Goal: Transaction & Acquisition: Book appointment/travel/reservation

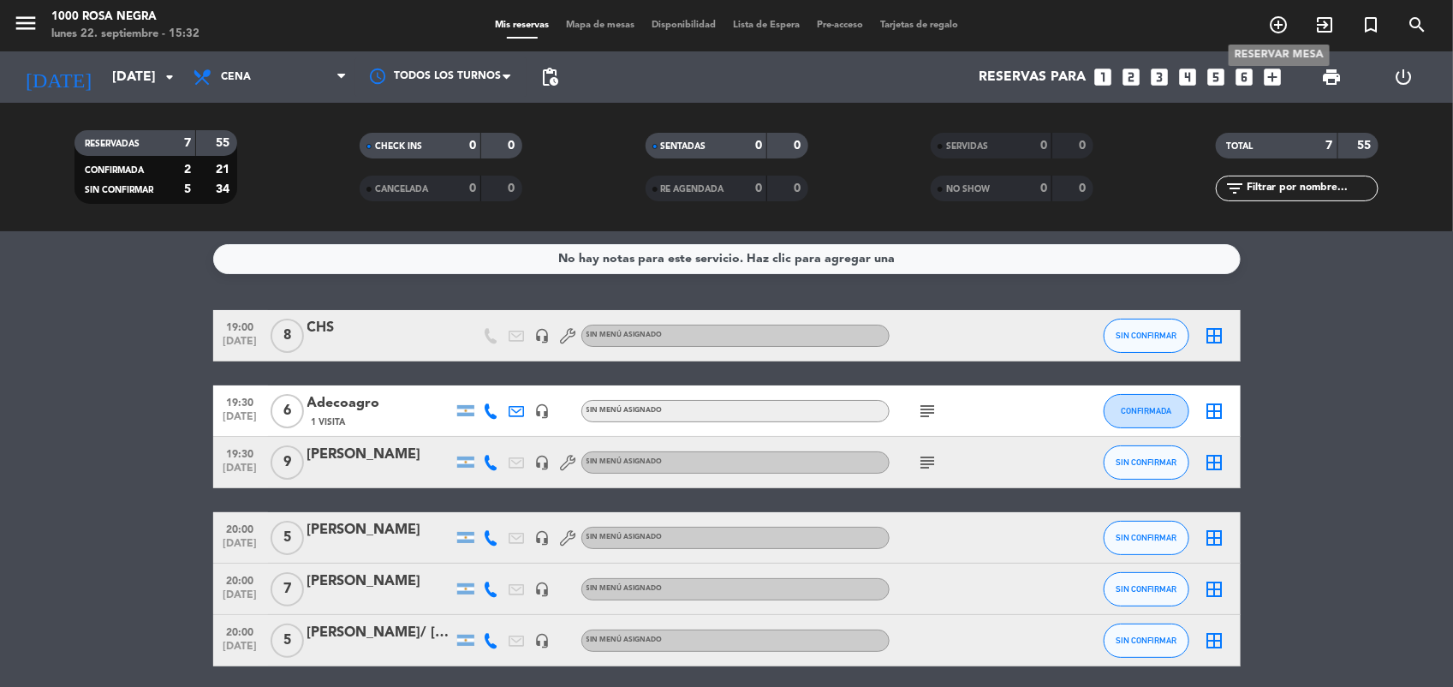
click at [1276, 19] on icon "add_circle_outline" at bounding box center [1278, 25] width 21 height 21
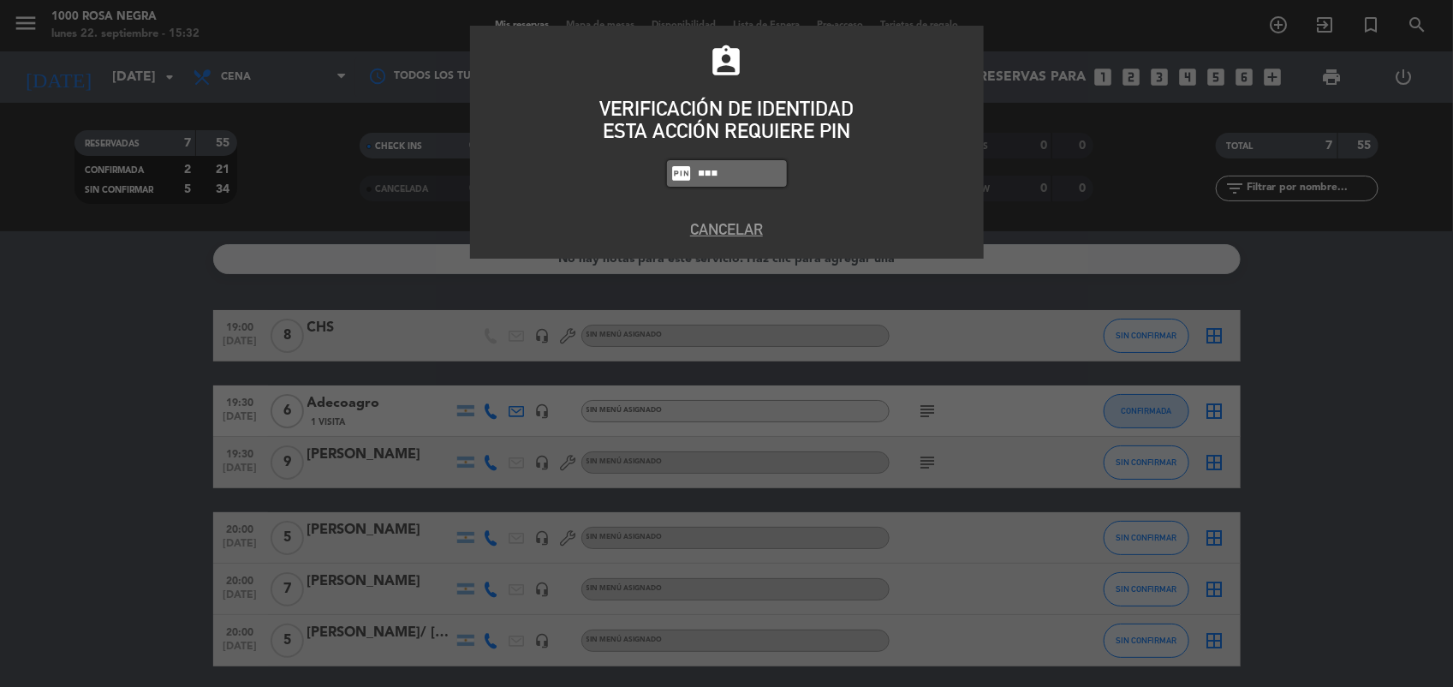
type input "6874"
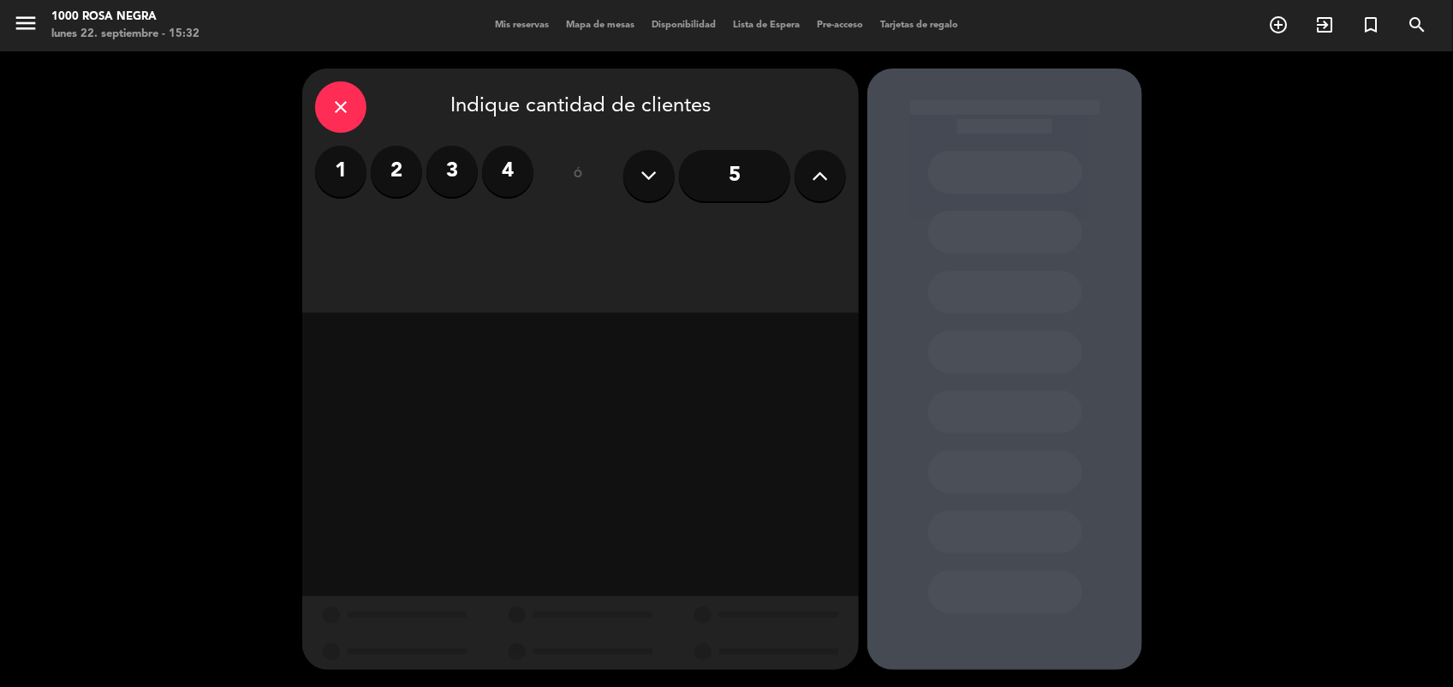
click at [818, 165] on icon at bounding box center [820, 176] width 16 height 26
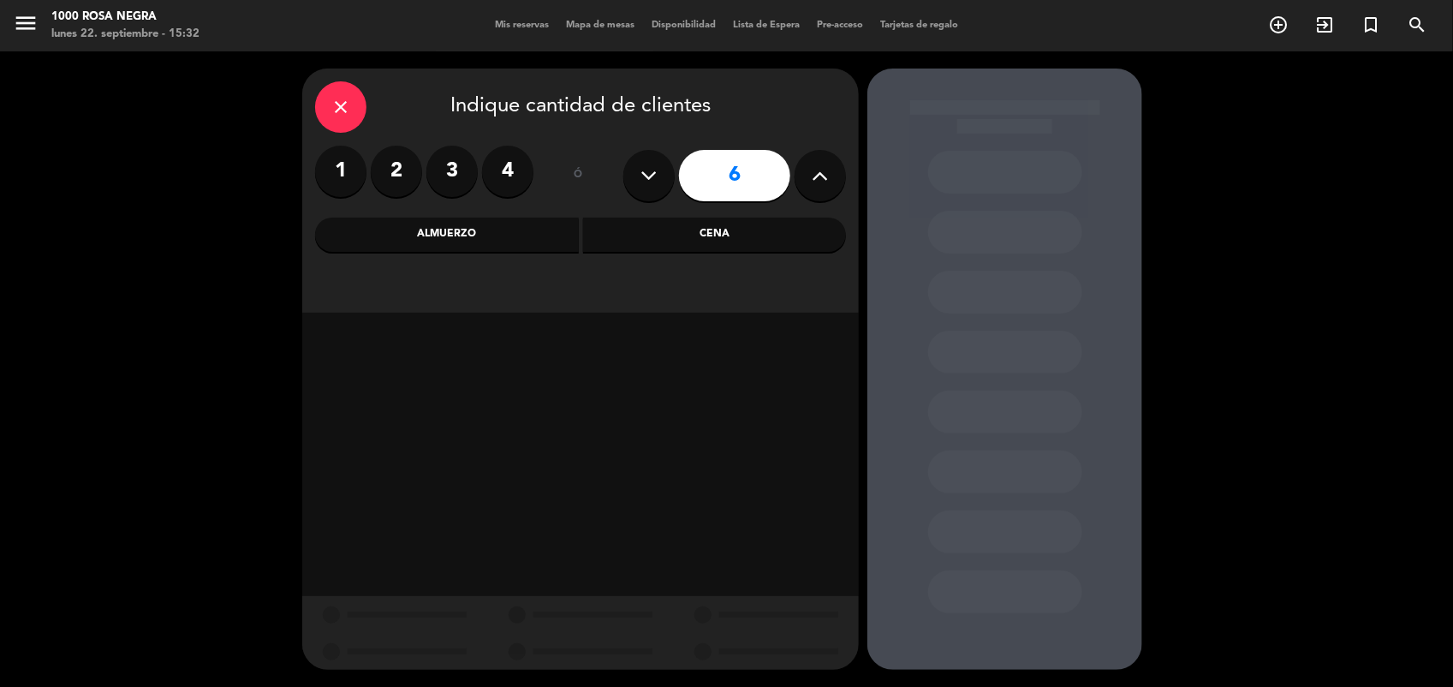
click at [818, 165] on icon at bounding box center [820, 176] width 16 height 26
type input "8"
click at [438, 234] on div "Almuerzo" at bounding box center [447, 234] width 264 height 34
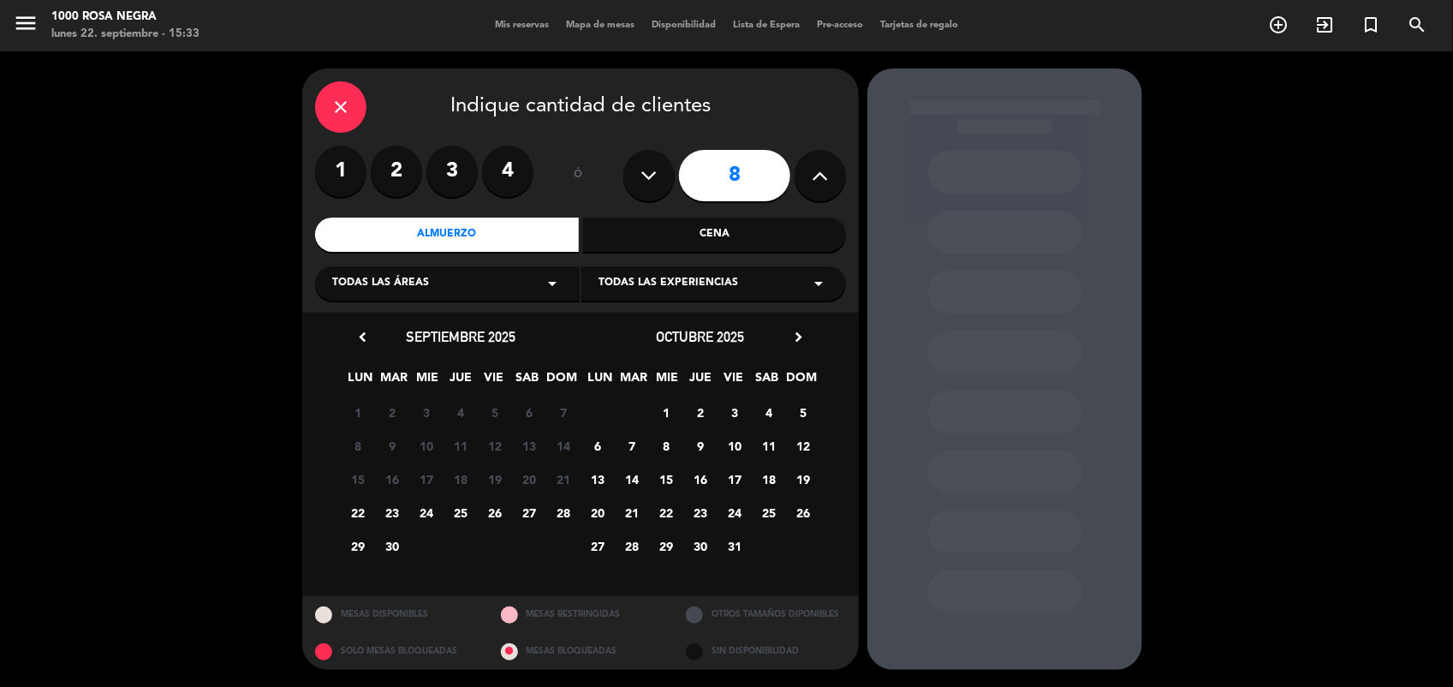
click at [425, 501] on span "24" at bounding box center [427, 512] width 28 height 28
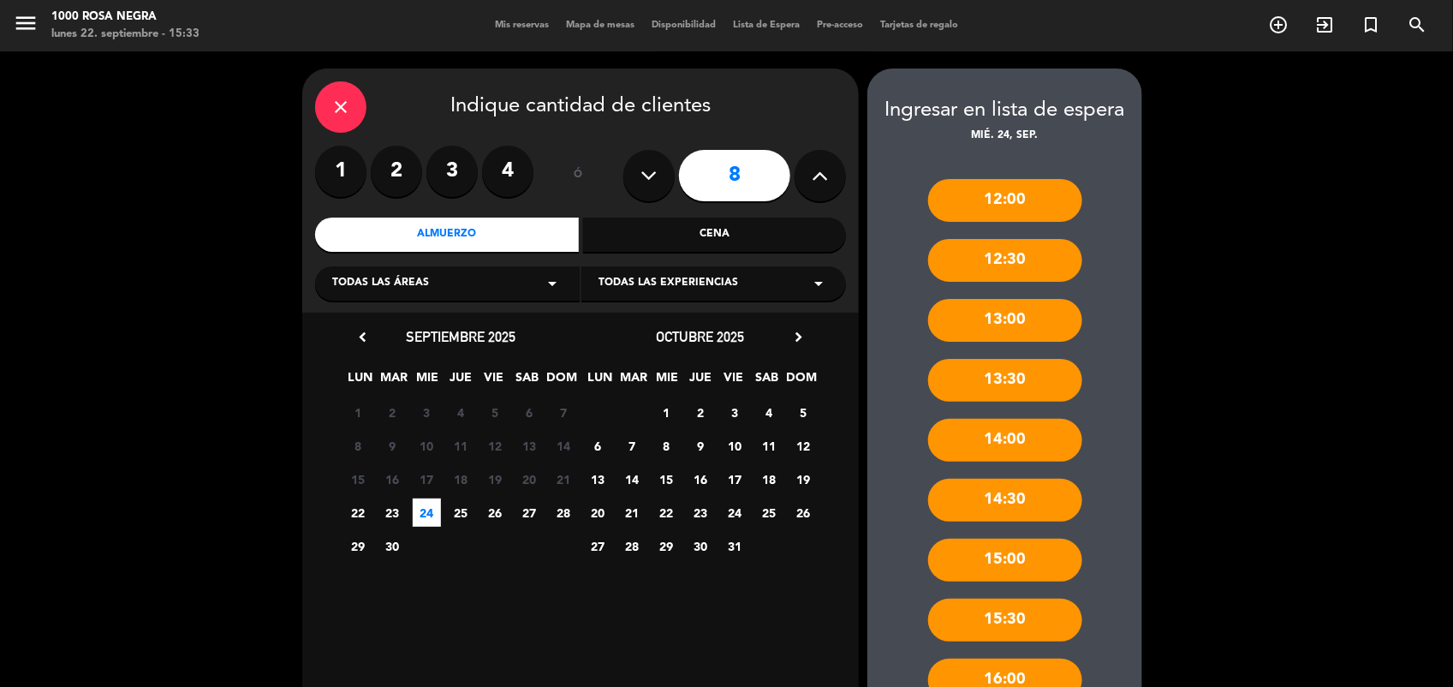
scroll to position [122, 0]
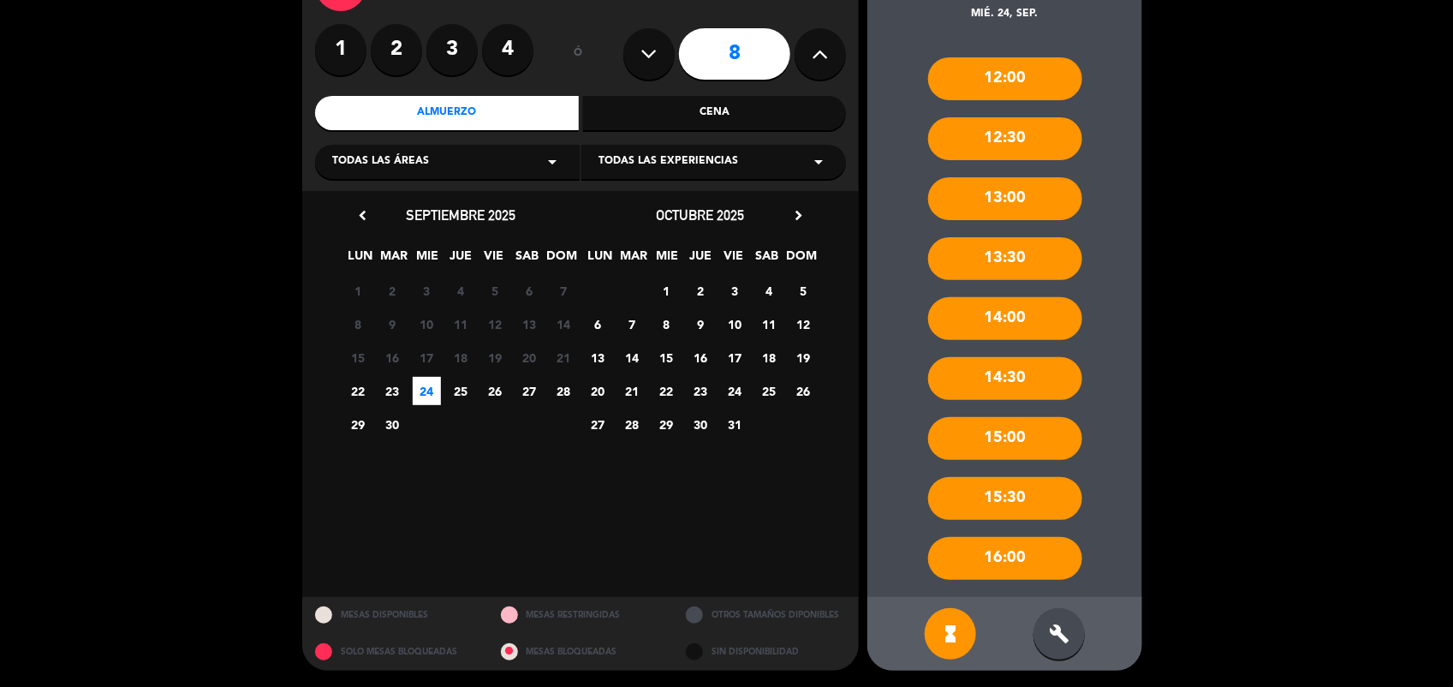
click at [1050, 644] on div "build" at bounding box center [1058, 633] width 51 height 51
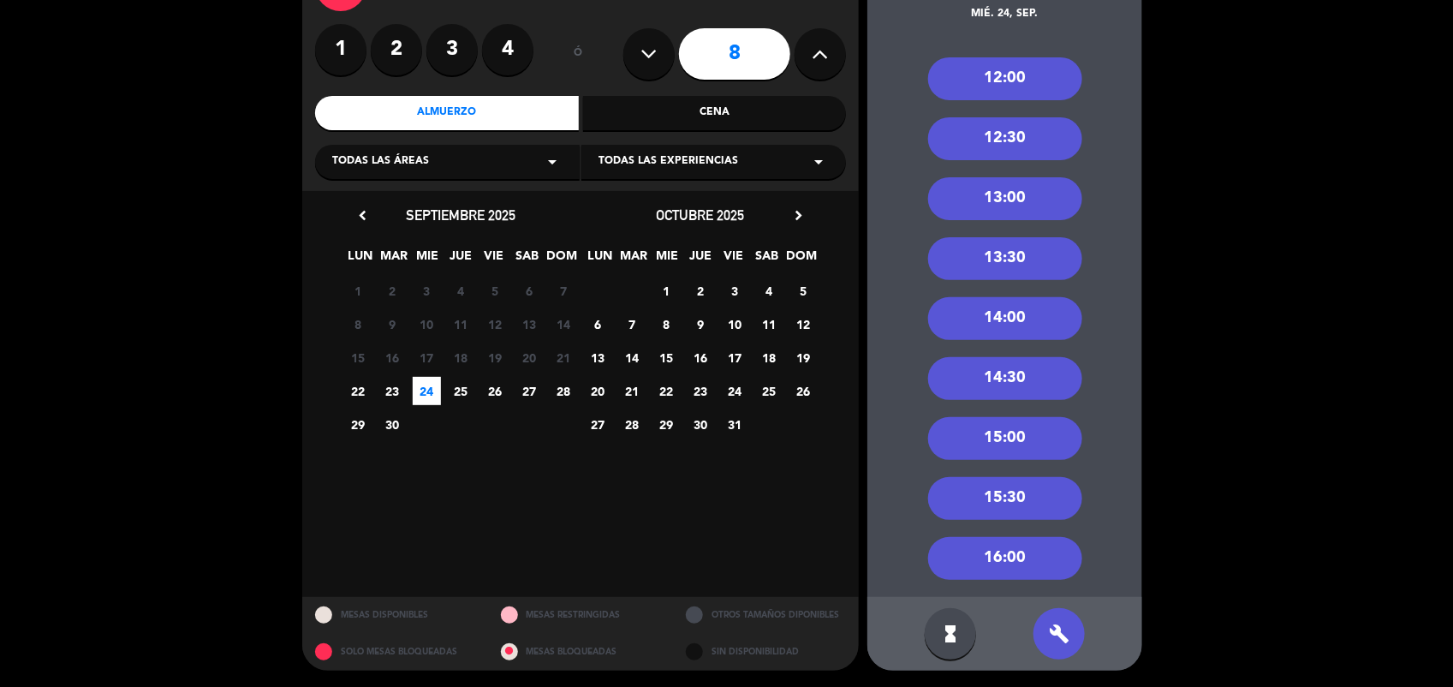
click at [1010, 327] on div "14:00" at bounding box center [1005, 318] width 154 height 43
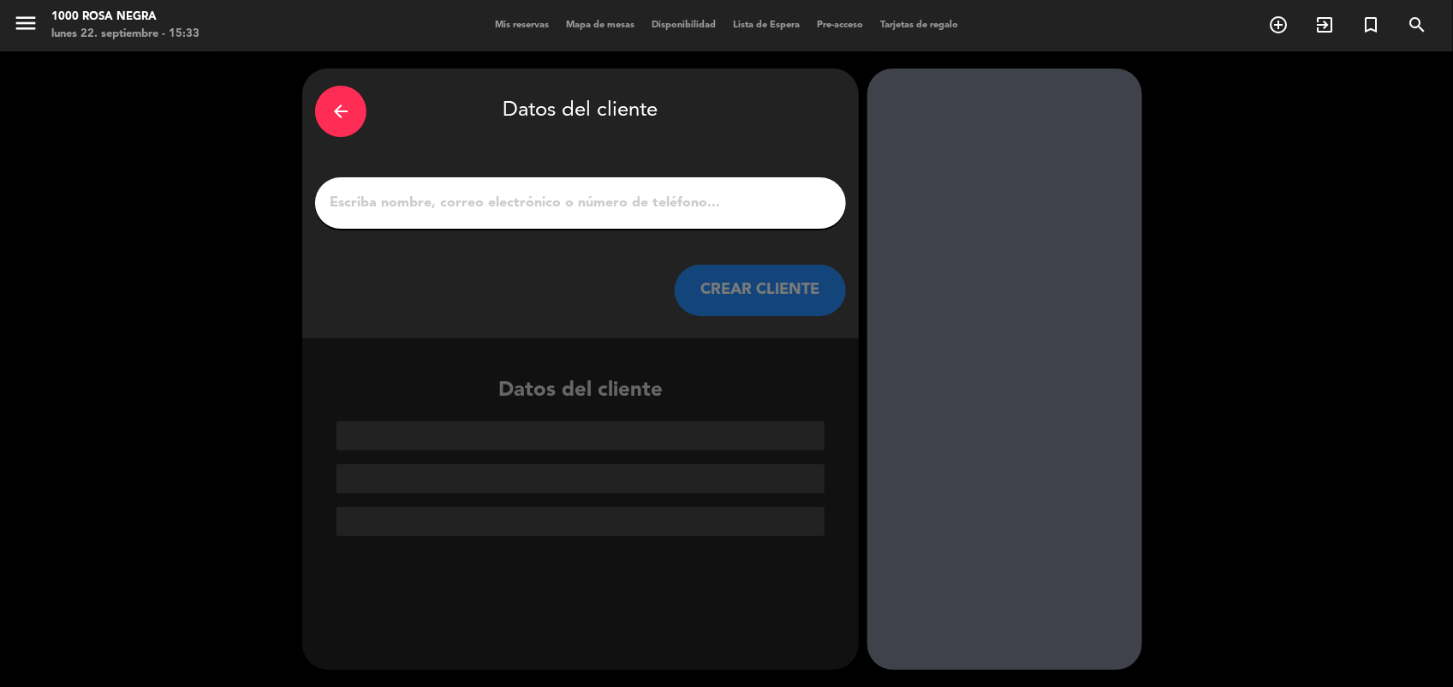
click at [425, 195] on input "1" at bounding box center [580, 203] width 505 height 24
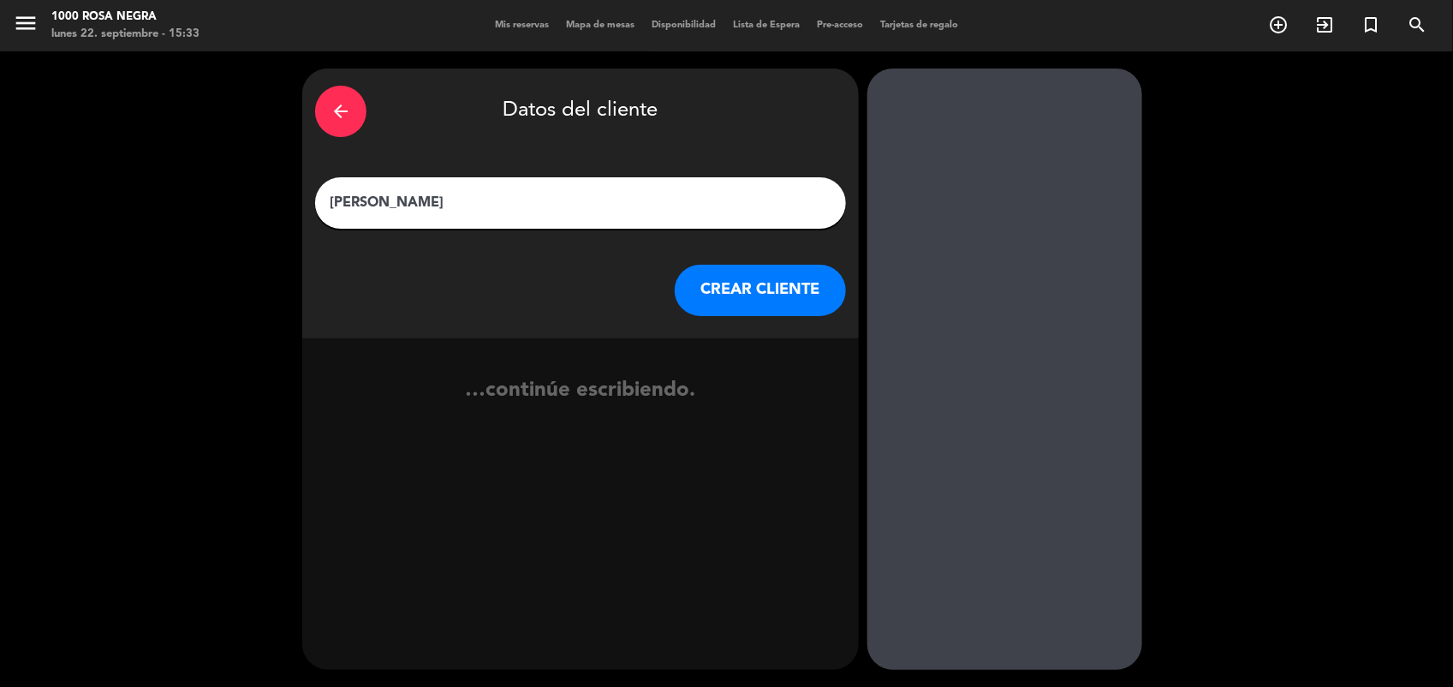
type input "[PERSON_NAME]"
click at [747, 288] on button "CREAR CLIENTE" at bounding box center [760, 290] width 171 height 51
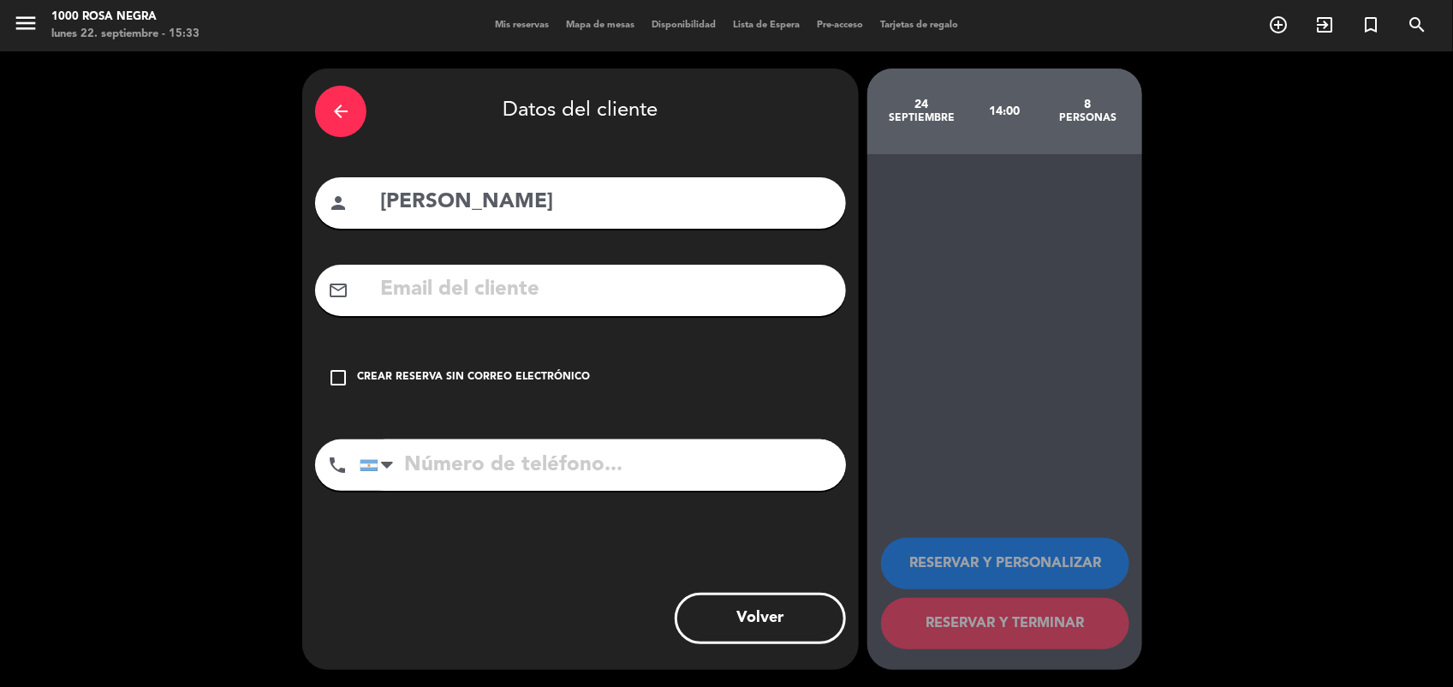
click at [486, 371] on div "Crear reserva sin correo electrónico" at bounding box center [473, 377] width 233 height 17
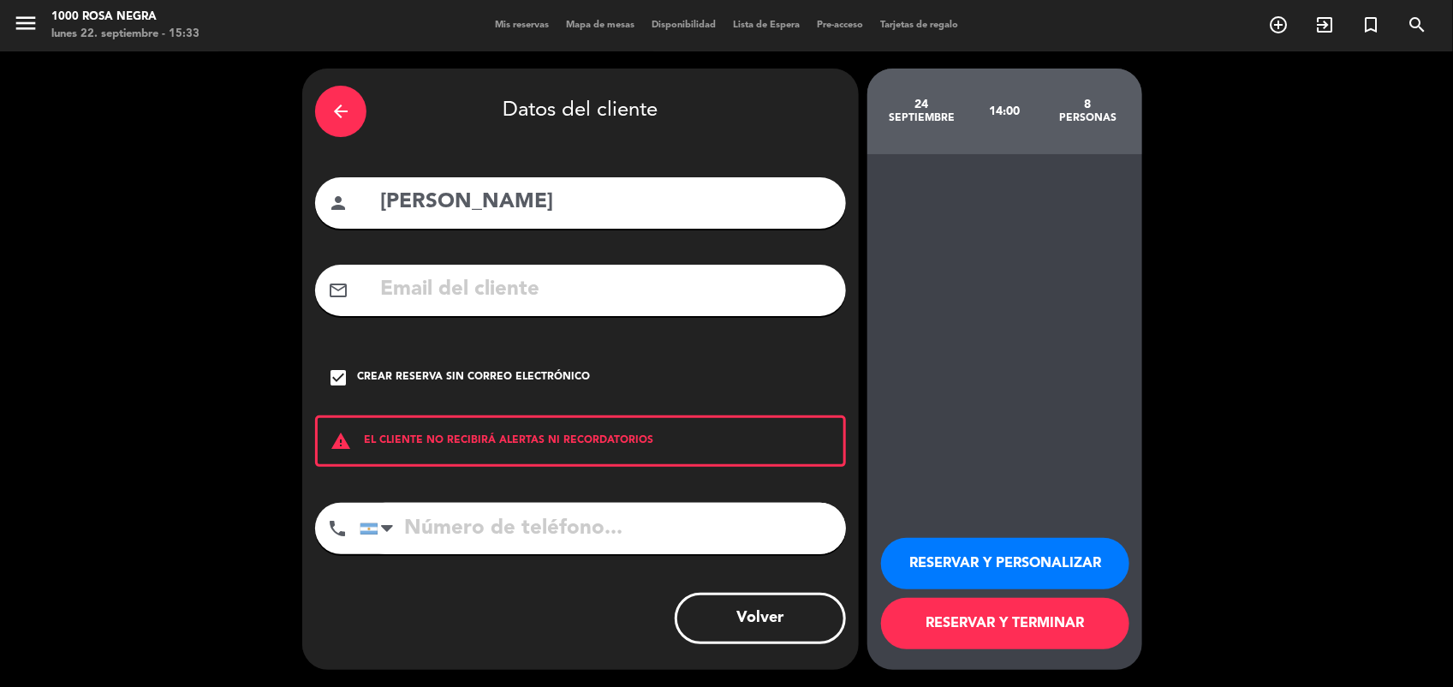
click at [421, 528] on input "tel" at bounding box center [603, 528] width 486 height 51
type input "1144170208"
click at [1033, 571] on button "RESERVAR Y PERSONALIZAR" at bounding box center [1005, 563] width 248 height 51
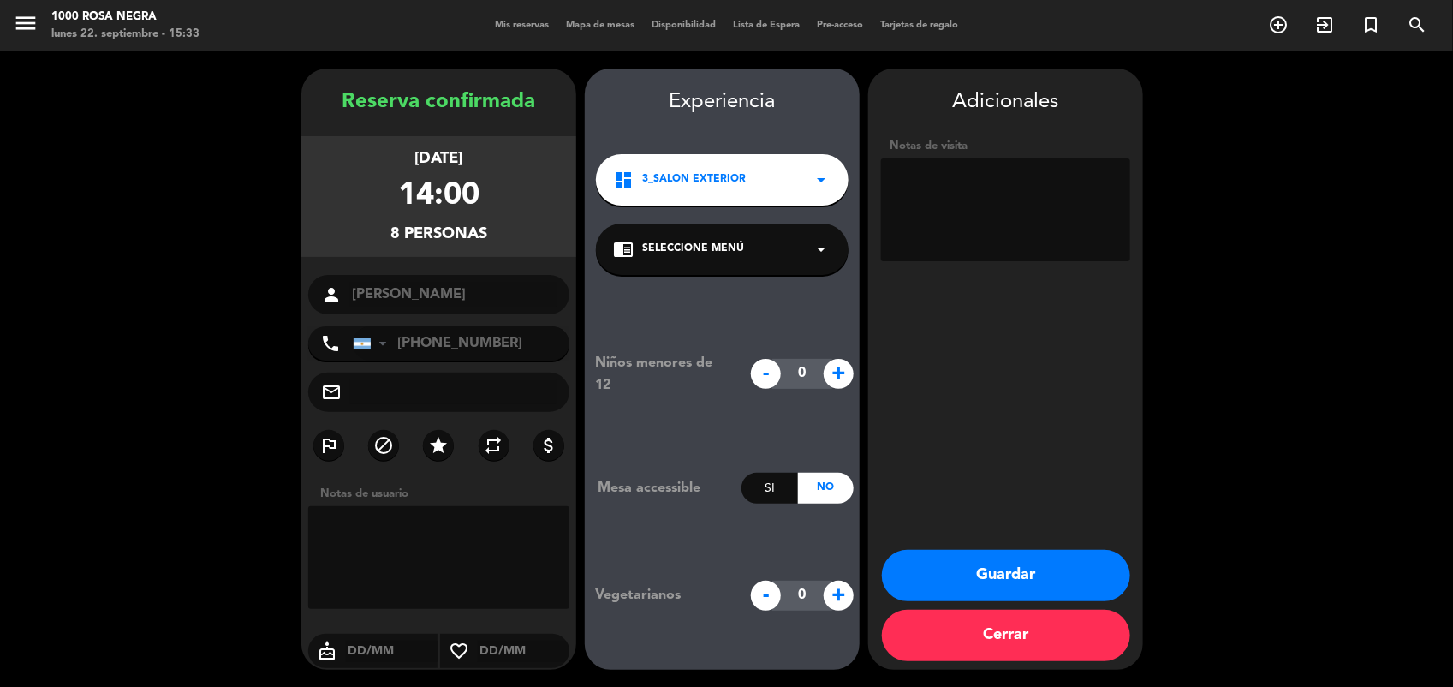
click at [938, 186] on textarea at bounding box center [1005, 209] width 249 height 103
type textarea "SABE QUE TIENEN QUE ESPERAR. APARENTEMENTE SON JUECES"
click at [998, 575] on button "Guardar" at bounding box center [1006, 575] width 248 height 51
